Goal: Download file/media

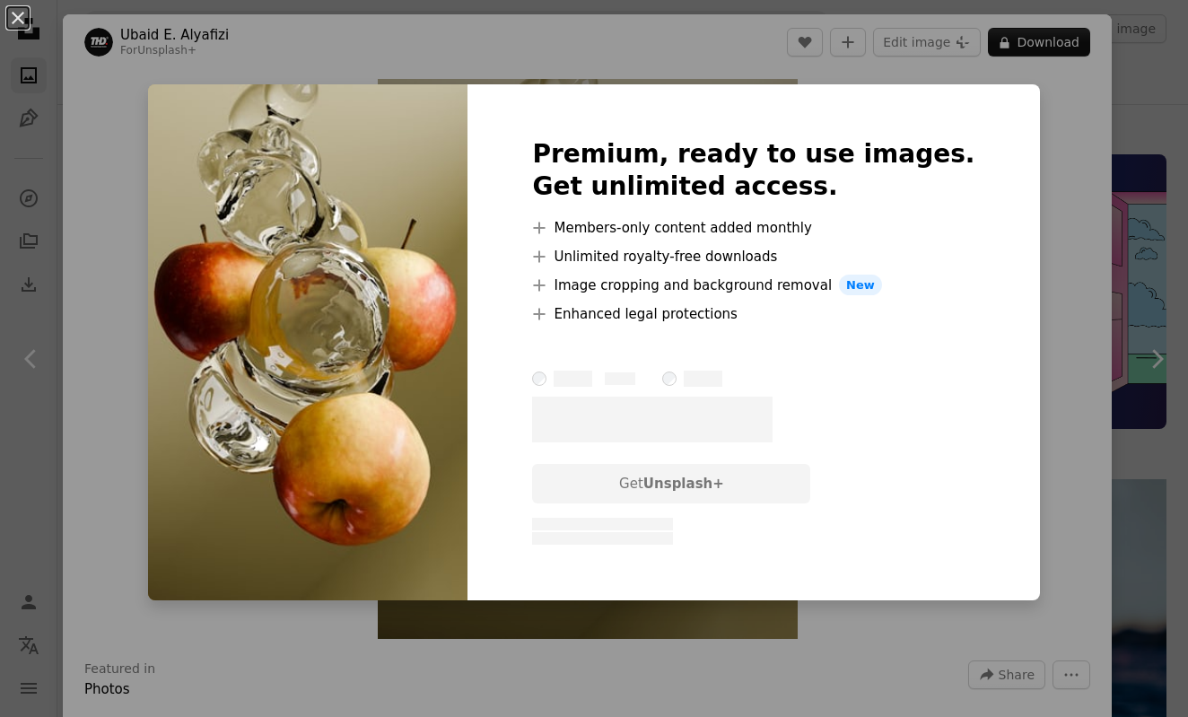
scroll to position [8588, 0]
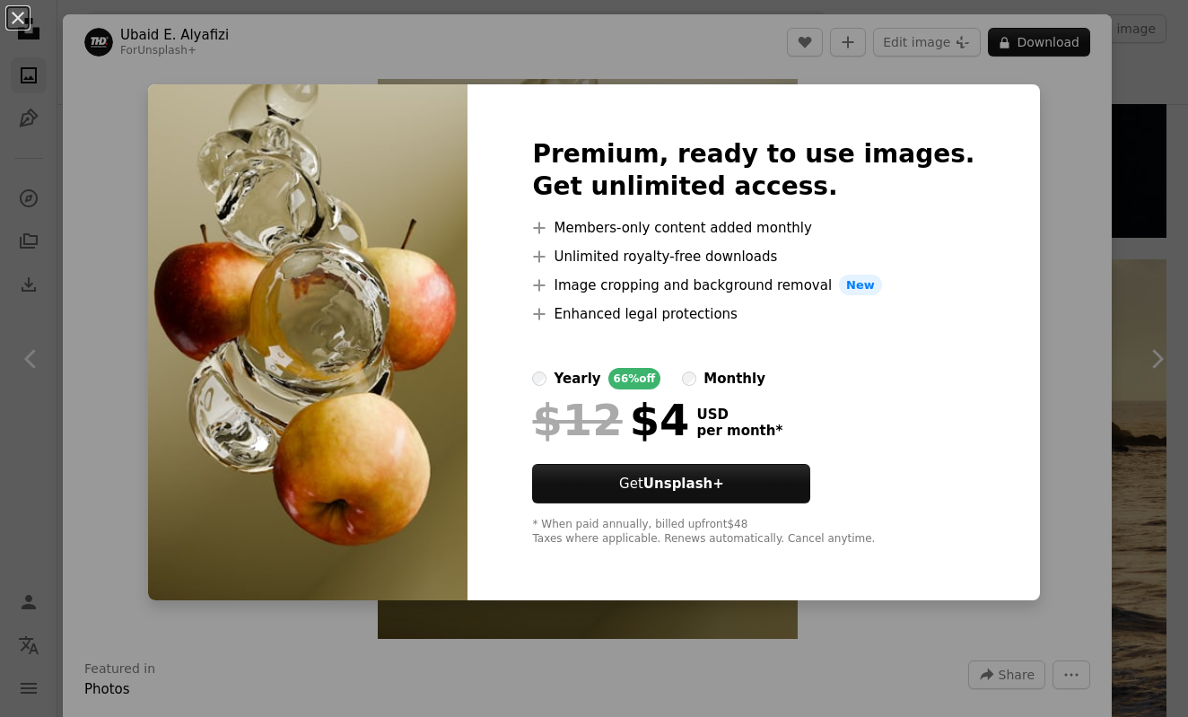
click at [1061, 91] on div "An X shape Premium, ready to use images. Get unlimited access. A plus sign Memb…" at bounding box center [594, 358] width 1188 height 717
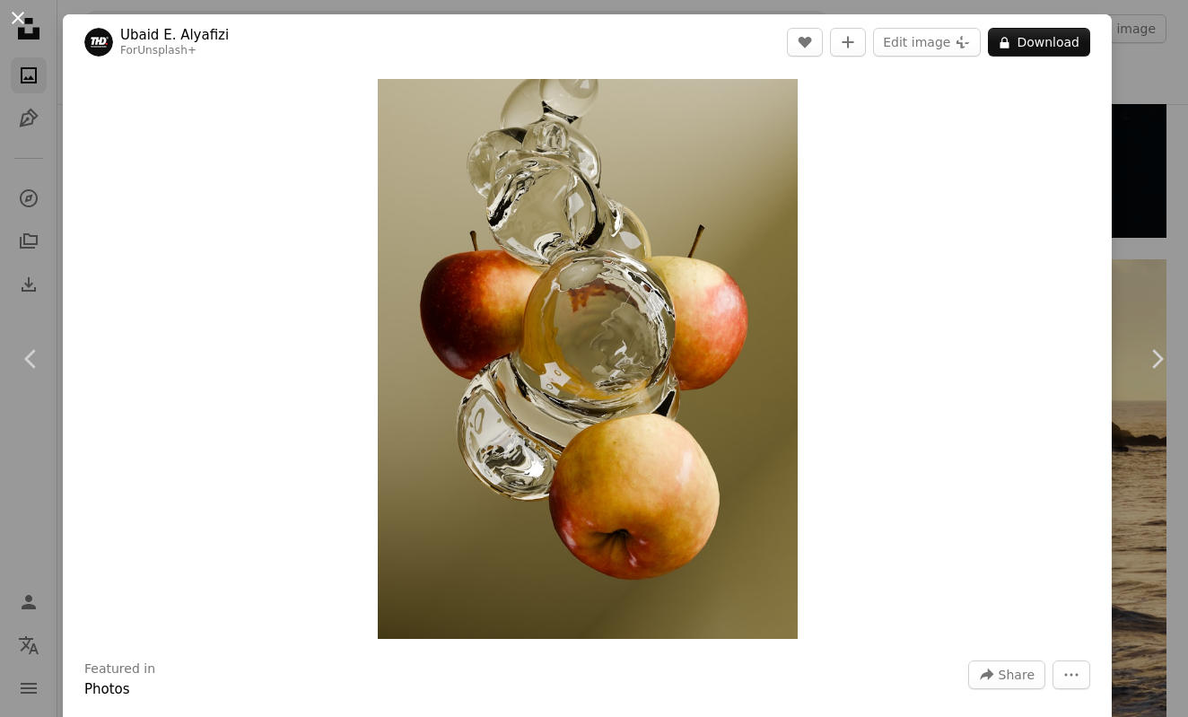
click at [26, 20] on button "An X shape" at bounding box center [18, 18] width 22 height 22
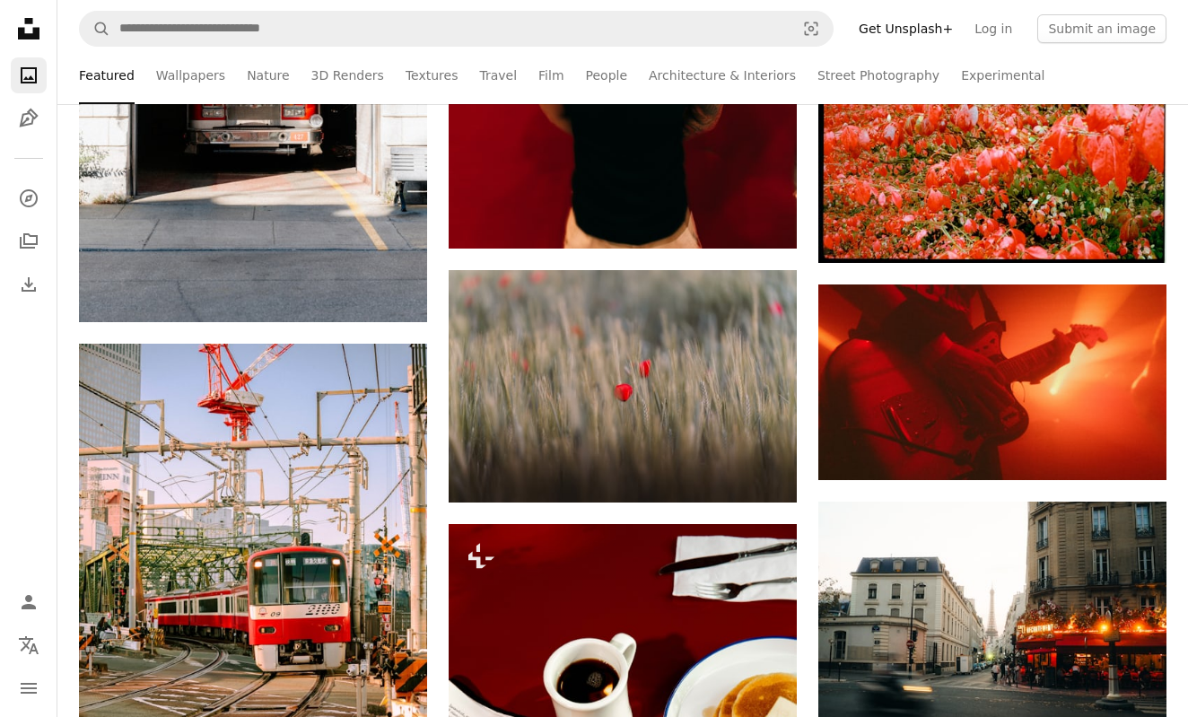
scroll to position [13631, 0]
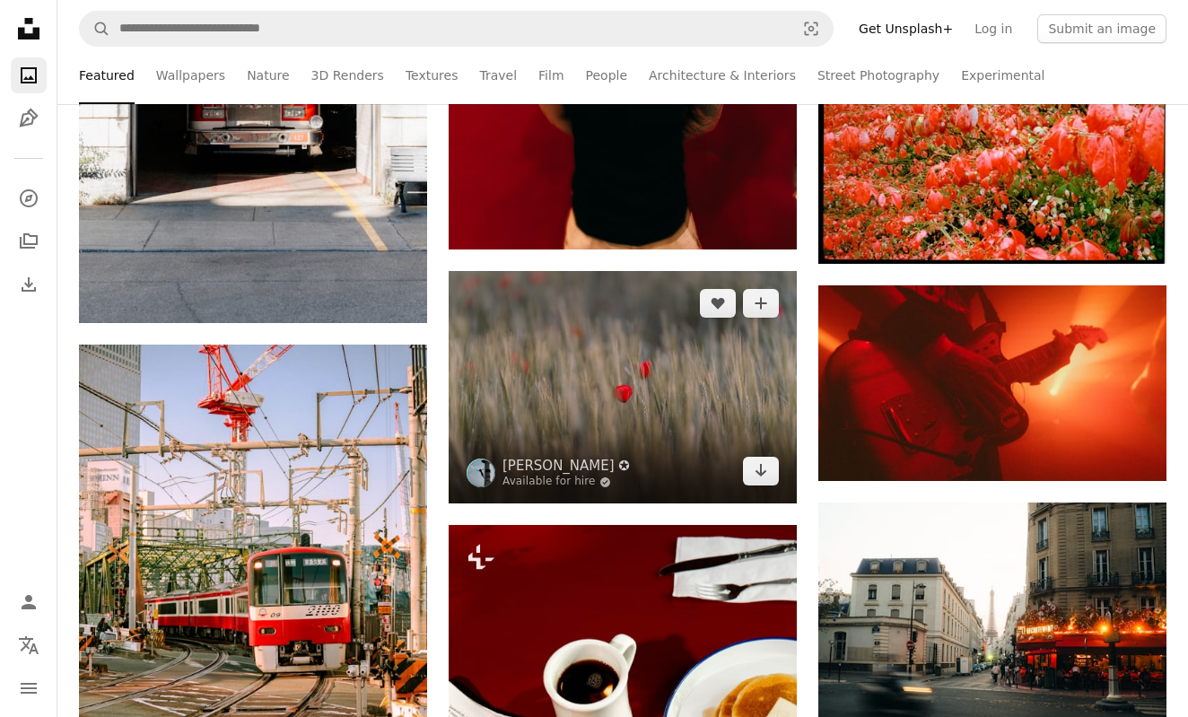
click at [632, 367] on img at bounding box center [622, 387] width 348 height 232
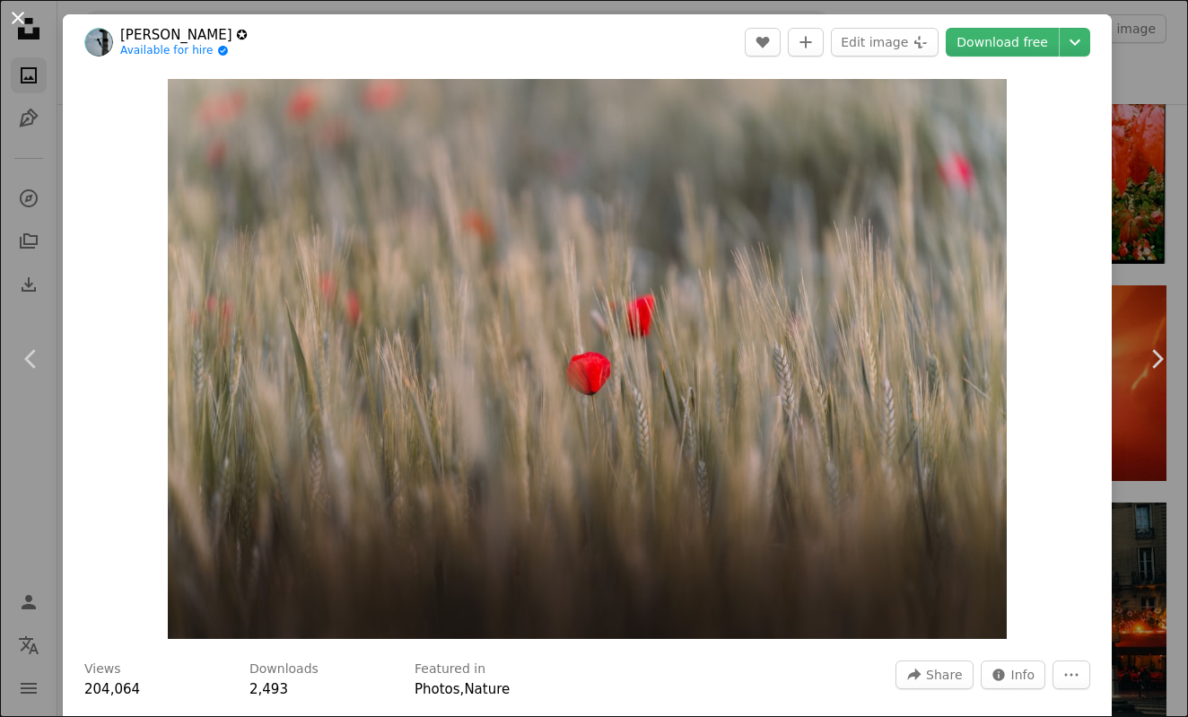
click at [24, 14] on button "An X shape" at bounding box center [18, 18] width 22 height 22
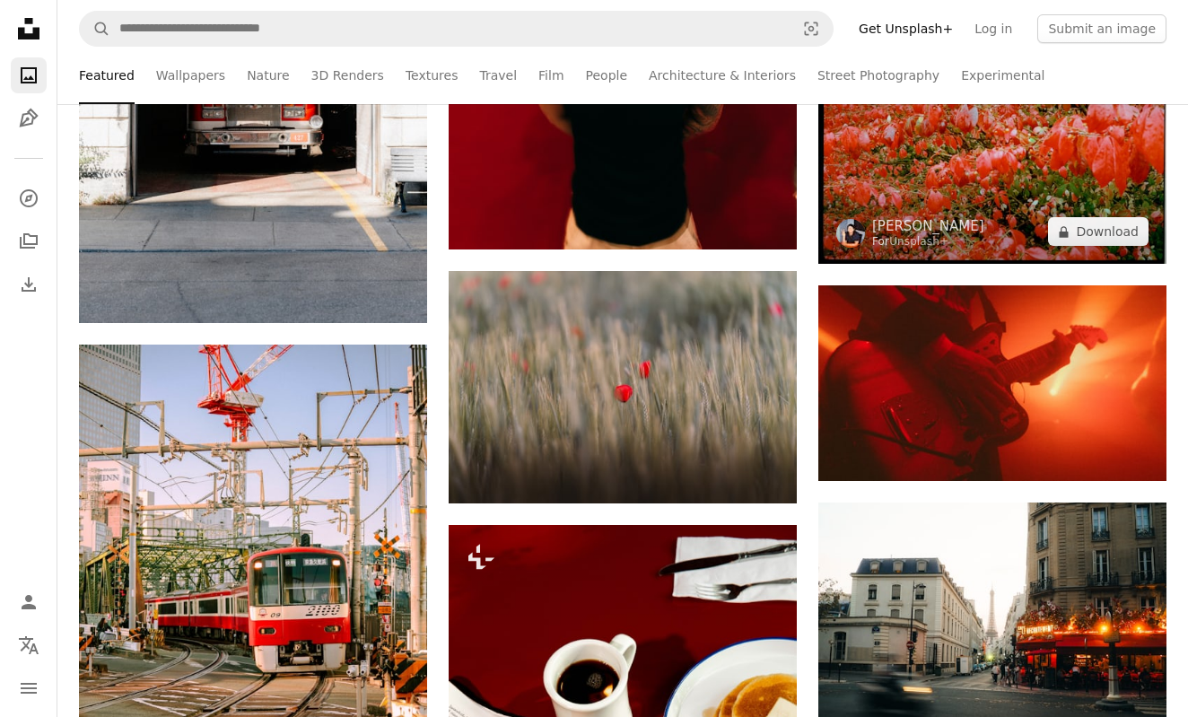
click at [958, 187] on img at bounding box center [992, 147] width 348 height 231
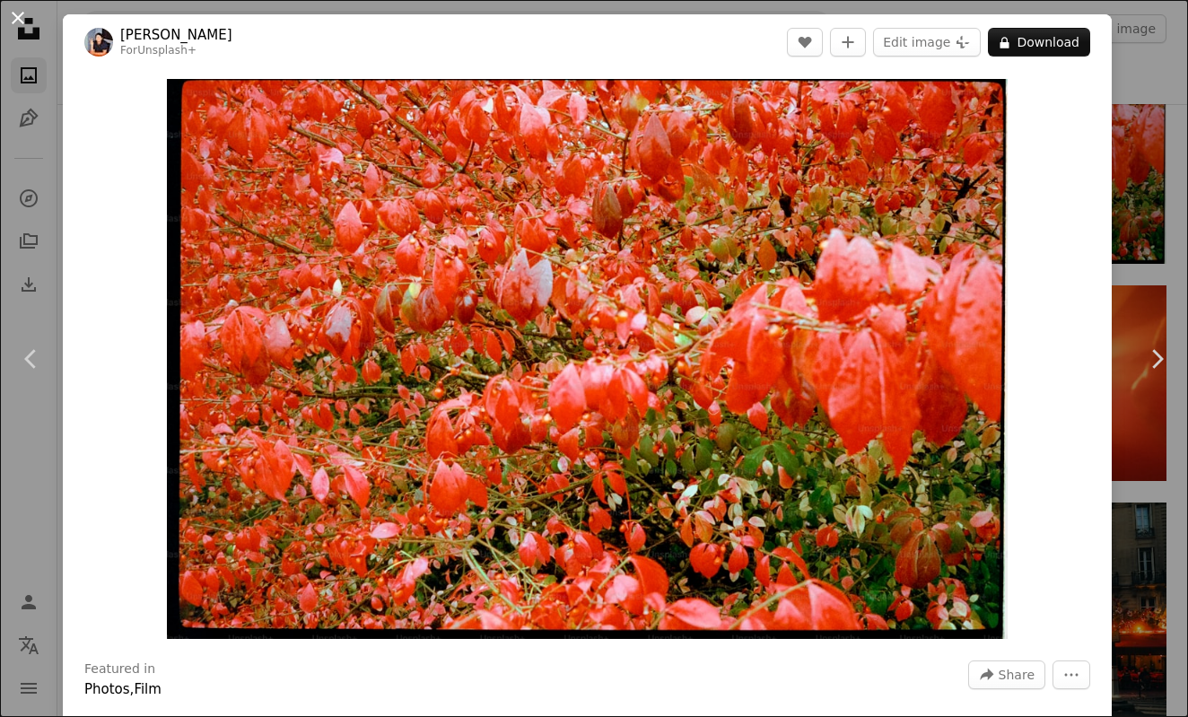
click at [14, 26] on button "An X shape" at bounding box center [18, 18] width 22 height 22
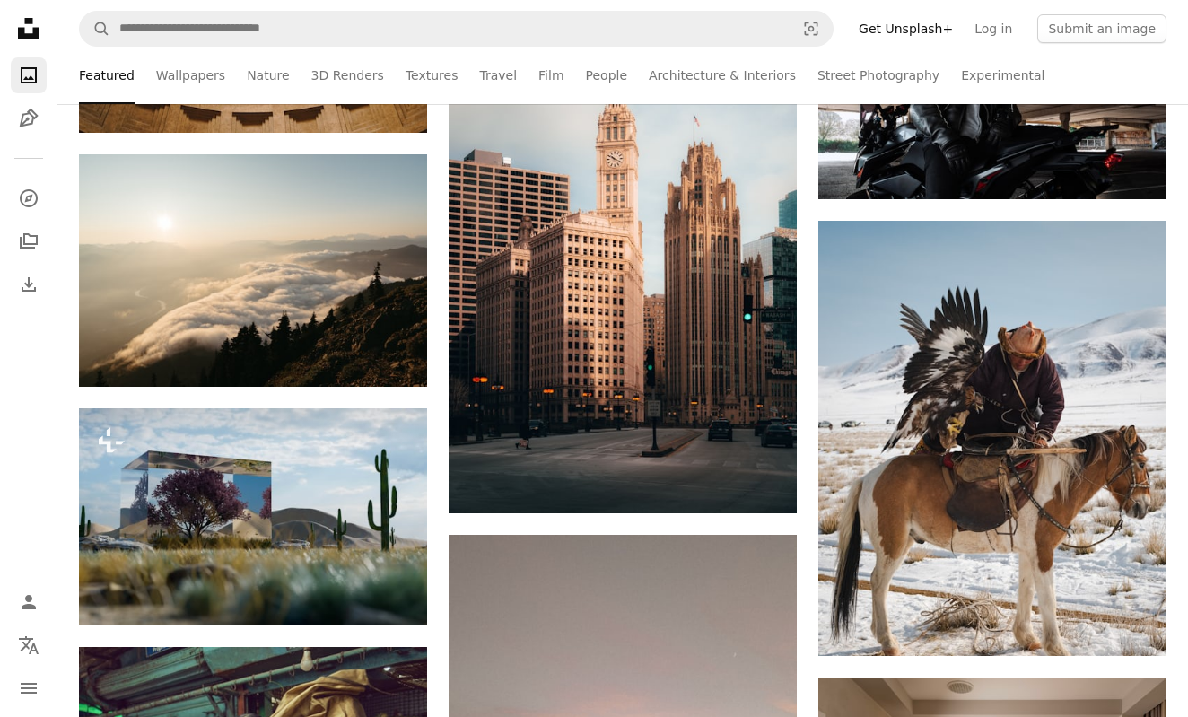
scroll to position [22147, 0]
